Goal: Task Accomplishment & Management: Complete application form

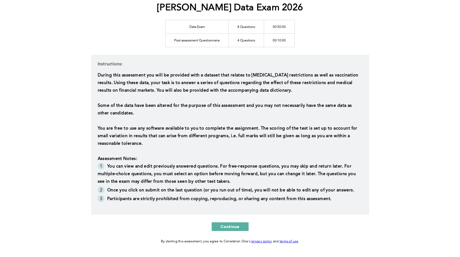
scroll to position [70, 0]
click at [157, 127] on span "You are free to use any software available to you to complete the assignment. T…" at bounding box center [228, 136] width 261 height 20
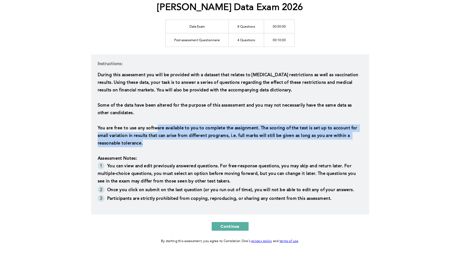
drag, startPoint x: 156, startPoint y: 127, endPoint x: 239, endPoint y: 141, distance: 84.1
click at [239, 141] on p "You are free to use any software available to you to complete the assignment. T…" at bounding box center [230, 136] width 265 height 23
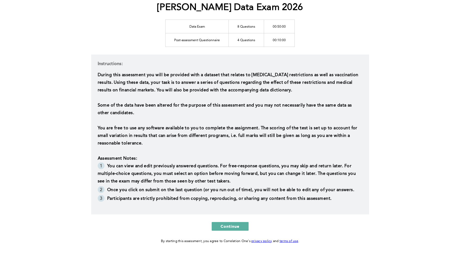
click at [239, 141] on p "You are free to use any software available to you to complete the assignment. T…" at bounding box center [230, 136] width 265 height 23
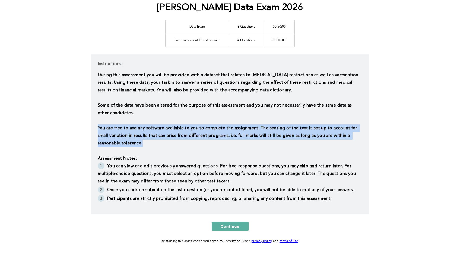
click at [239, 141] on p "You are free to use any software available to you to complete the assignment. T…" at bounding box center [230, 136] width 265 height 23
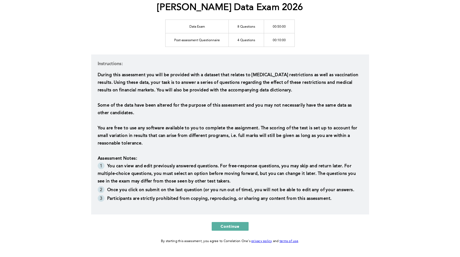
click at [152, 143] on p "You are free to use any software available to you to complete the assignment. T…" at bounding box center [230, 136] width 265 height 23
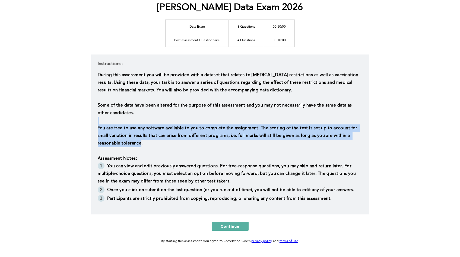
drag, startPoint x: 141, startPoint y: 145, endPoint x: 90, endPoint y: 119, distance: 57.7
click at [90, 119] on div "[PERSON_NAME] Data Exam 2026 Data Exam 8 Questions 00:50:00 Post-assessment Que…" at bounding box center [230, 103] width 460 height 346
click at [137, 141] on span "You are free to use any software available to you to complete the assignment. T…" at bounding box center [228, 136] width 261 height 20
drag, startPoint x: 148, startPoint y: 144, endPoint x: 144, endPoint y: 131, distance: 14.2
click at [144, 131] on p "You are free to use any software available to you to complete the assignment. T…" at bounding box center [230, 136] width 265 height 23
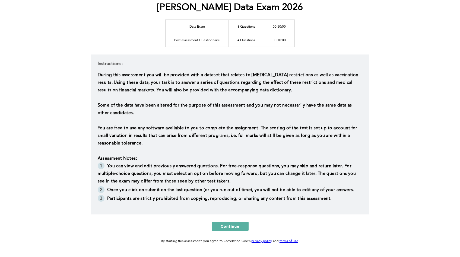
click at [144, 153] on p "﻿" at bounding box center [230, 151] width 265 height 8
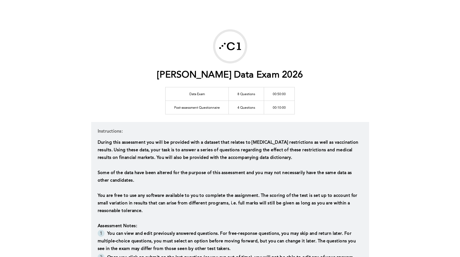
scroll to position [0, 0]
